Goal: Information Seeking & Learning: Learn about a topic

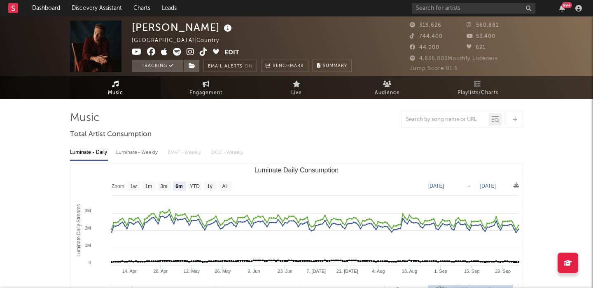
select select "6m"
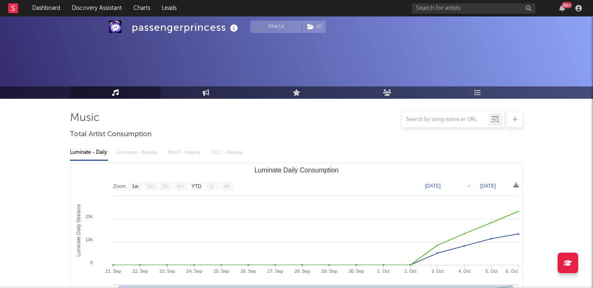
select select "1w"
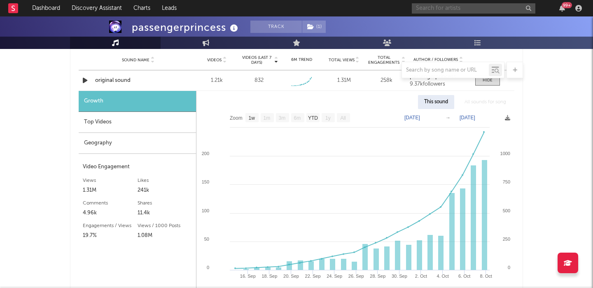
click at [435, 12] on input "text" at bounding box center [473, 8] width 123 height 10
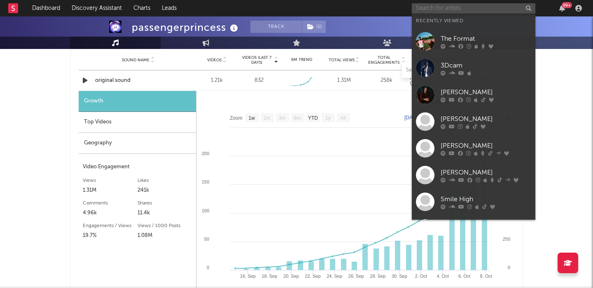
paste input "Primrose"
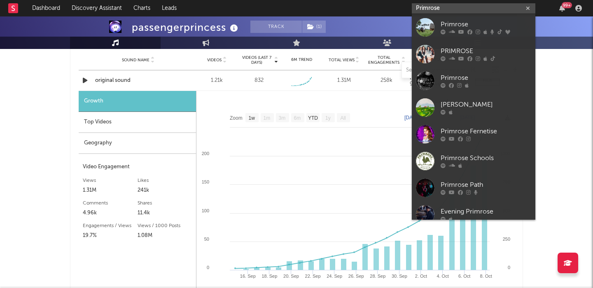
type input "Primrose"
click at [463, 31] on icon at bounding box center [461, 32] width 6 height 5
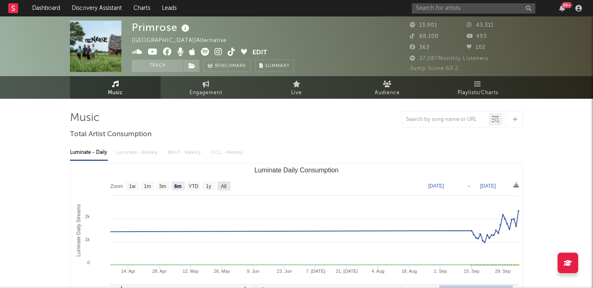
click at [228, 186] on rect "Luminate Daily Consumption" at bounding box center [223, 186] width 13 height 9
select select "All"
type input "[DATE]"
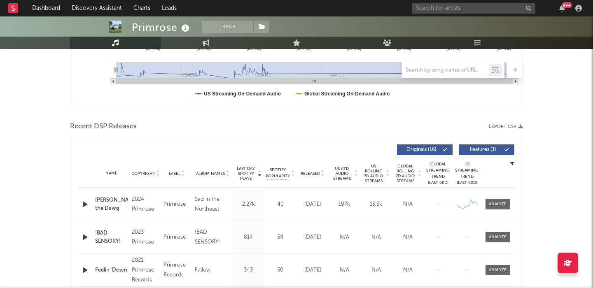
scroll to position [305, 0]
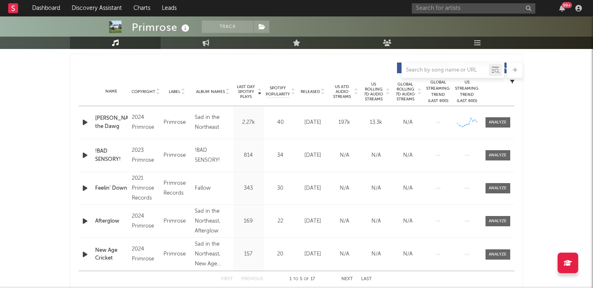
click at [86, 121] on icon "button" at bounding box center [85, 122] width 9 height 10
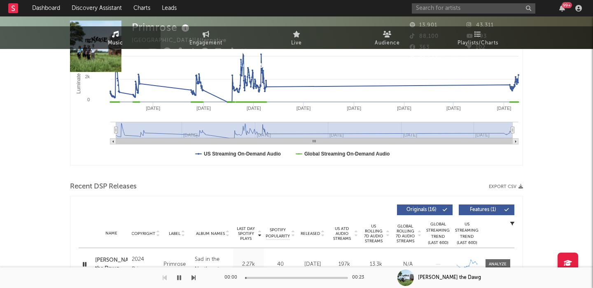
scroll to position [0, 0]
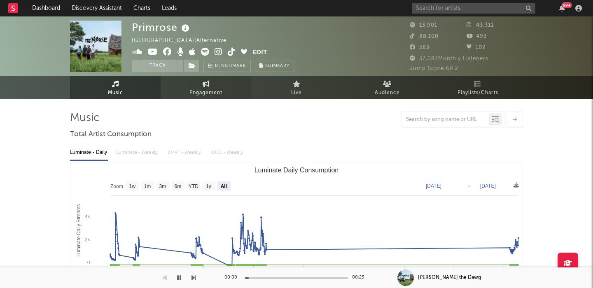
click at [197, 79] on link "Engagement" at bounding box center [206, 87] width 91 height 23
select select "1w"
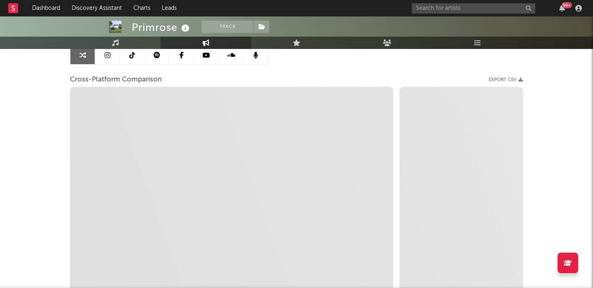
scroll to position [86, 0]
select select "1m"
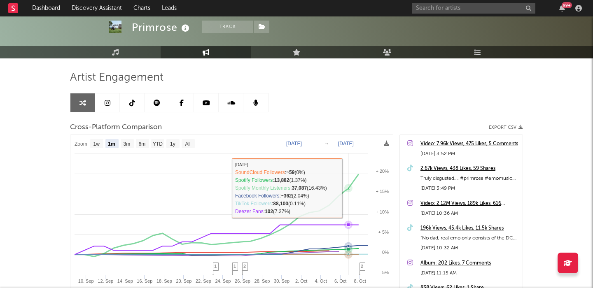
scroll to position [0, 0]
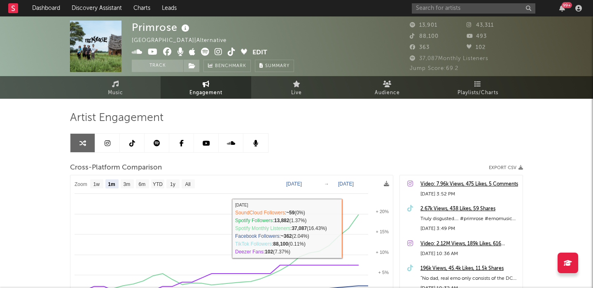
click at [103, 148] on link at bounding box center [107, 143] width 25 height 19
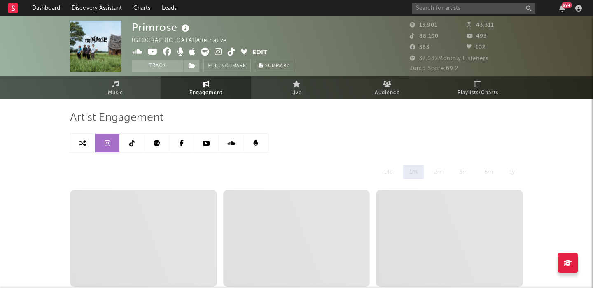
select select "6m"
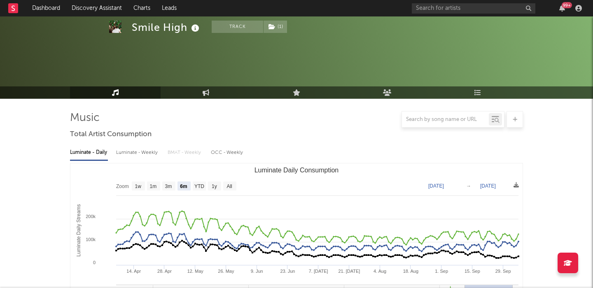
select select "6m"
select select "1w"
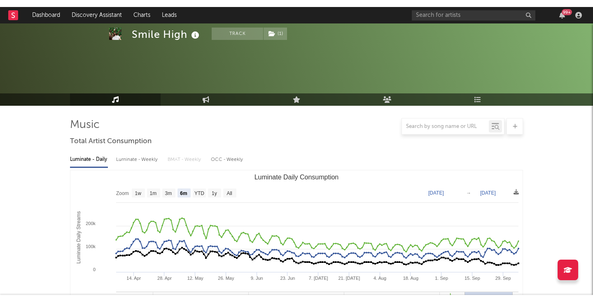
scroll to position [212, 0]
